Goal: Use online tool/utility: Utilize a website feature to perform a specific function

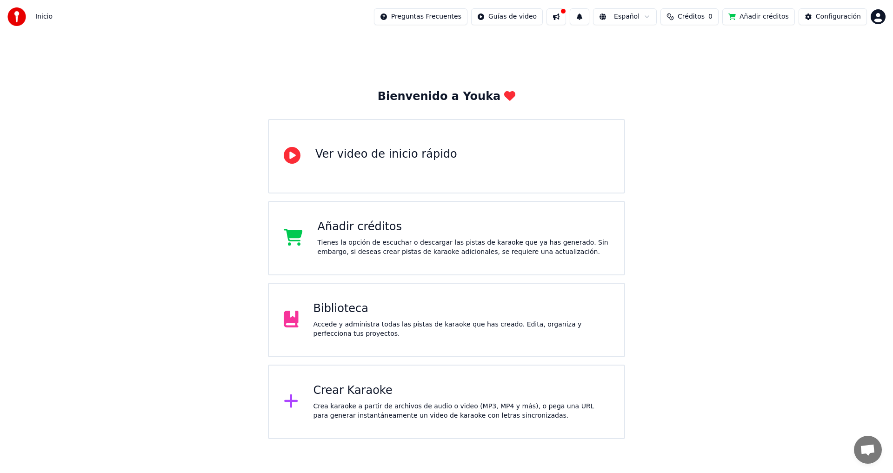
click at [695, 16] on span "Créditos" at bounding box center [690, 16] width 27 height 9
click at [699, 72] on button "Actualizar" at bounding box center [697, 69] width 55 height 17
click at [655, 47] on th "Recargar" at bounding box center [649, 44] width 37 height 19
click at [690, 44] on th "Restante" at bounding box center [686, 44] width 36 height 19
click at [732, 43] on th "Expiración (días)" at bounding box center [735, 44] width 62 height 19
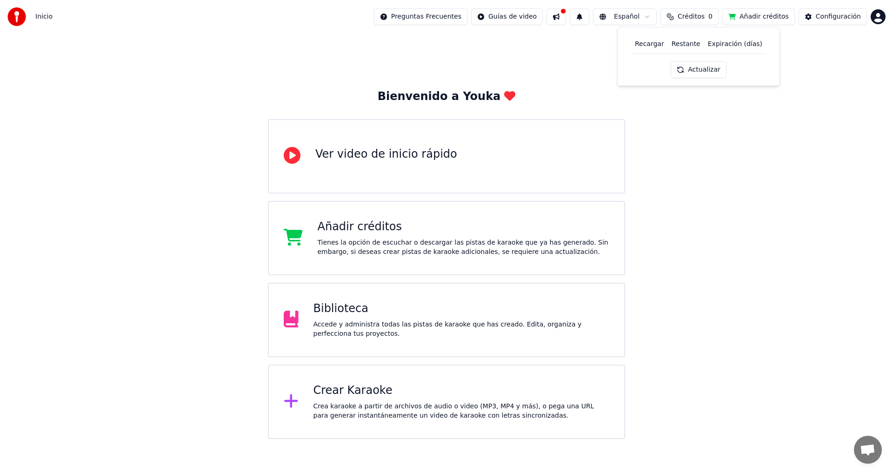
click at [697, 73] on button "Actualizar" at bounding box center [697, 69] width 55 height 17
click at [696, 73] on button "Actualizar" at bounding box center [697, 69] width 55 height 17
click at [696, 73] on div "Actualizar" at bounding box center [696, 69] width 66 height 17
click at [696, 73] on button "Actualizar" at bounding box center [697, 69] width 55 height 17
click at [696, 73] on div "Actualizar" at bounding box center [697, 69] width 55 height 17
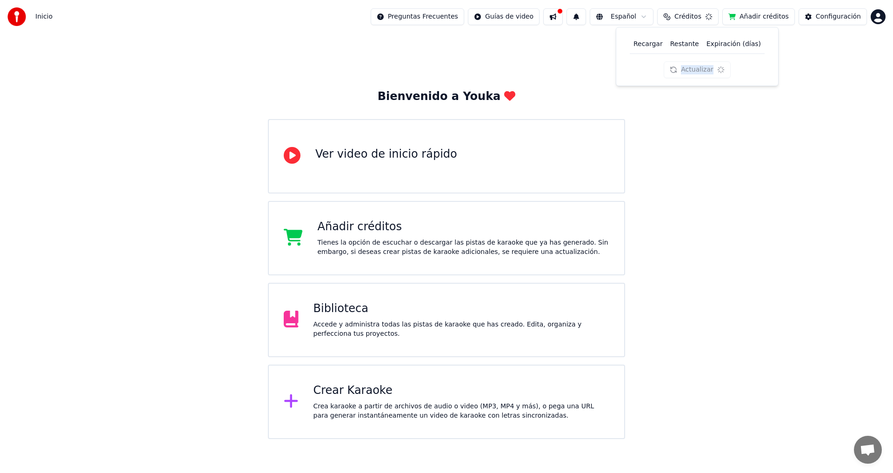
click at [696, 73] on button "Actualizar" at bounding box center [696, 69] width 66 height 17
click at [696, 73] on div "Actualizar" at bounding box center [696, 69] width 66 height 17
click at [696, 73] on button "Actualizar" at bounding box center [696, 69] width 66 height 17
click at [696, 73] on div "Actualizar" at bounding box center [696, 69] width 66 height 17
click at [696, 73] on button "Actualizar" at bounding box center [697, 69] width 55 height 17
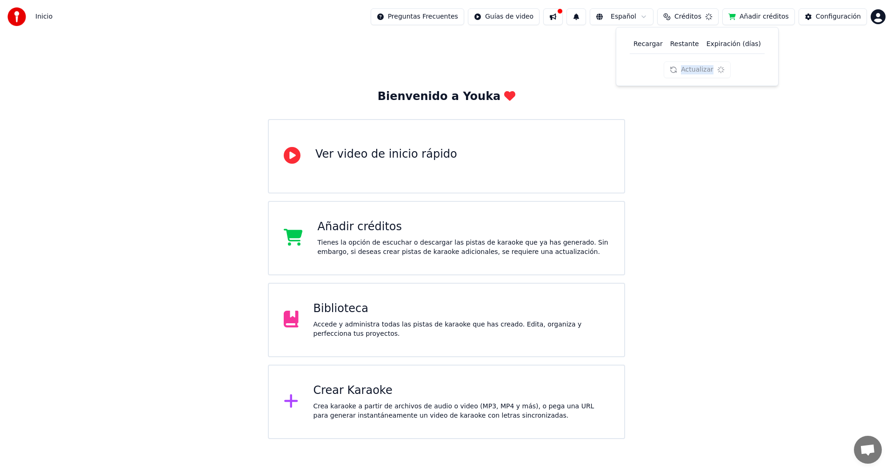
click at [696, 73] on div "Actualizar" at bounding box center [696, 69] width 66 height 17
click at [696, 73] on button "Actualizar" at bounding box center [696, 69] width 66 height 17
click at [696, 73] on div "Actualizar" at bounding box center [696, 69] width 66 height 17
click at [377, 411] on div "Crea karaoke a partir de archivos de audio o video (MP3, MP4 y más), o pega una…" at bounding box center [461, 411] width 296 height 19
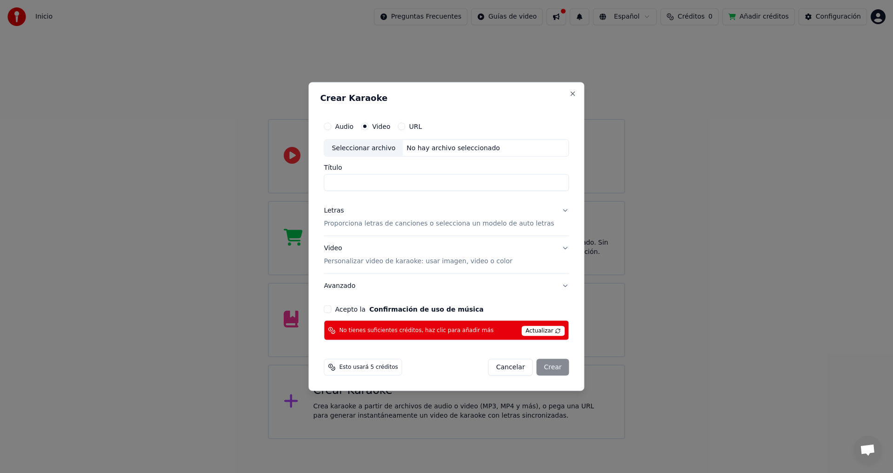
click at [523, 333] on span "Actualizar" at bounding box center [543, 331] width 44 height 10
click at [374, 368] on span "Esto usará 5 créditos" at bounding box center [368, 367] width 59 height 7
click at [331, 127] on button "Audio" at bounding box center [327, 125] width 7 height 7
click at [405, 128] on button "URL" at bounding box center [401, 125] width 7 height 7
click at [569, 94] on button "Close" at bounding box center [572, 92] width 7 height 7
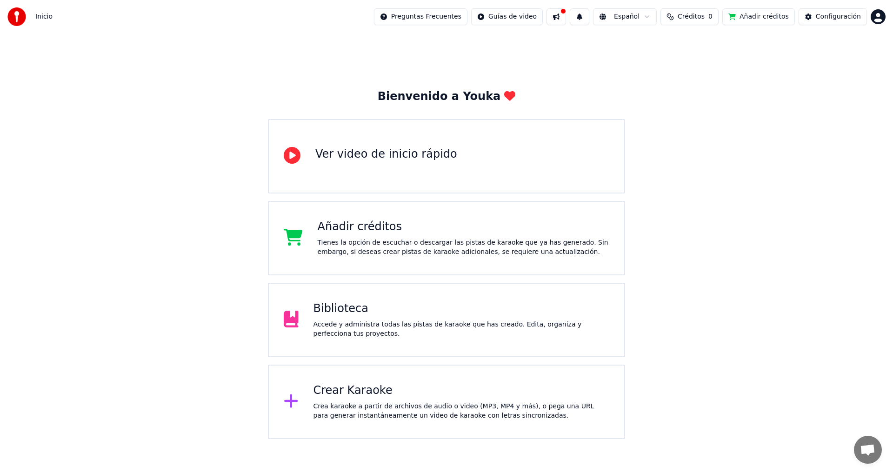
click at [876, 19] on html "Inicio Preguntas Frecuentes Guías de video Español Créditos 0 Añadir créditos C…" at bounding box center [446, 219] width 893 height 439
click at [830, 93] on div "Cerrar Sesión" at bounding box center [836, 98] width 107 height 15
